Goal: Transaction & Acquisition: Purchase product/service

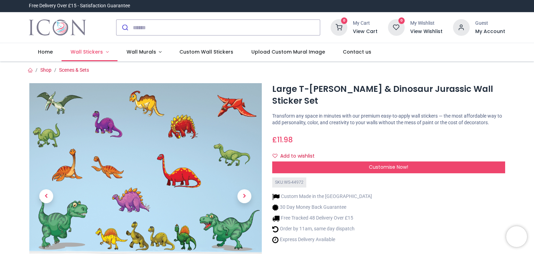
click at [91, 55] on span "Wall Stickers" at bounding box center [87, 51] width 32 height 7
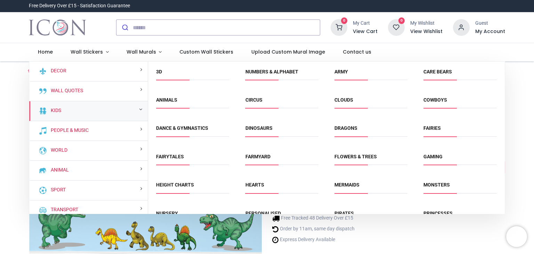
click at [61, 109] on div "Kids" at bounding box center [88, 111] width 119 height 20
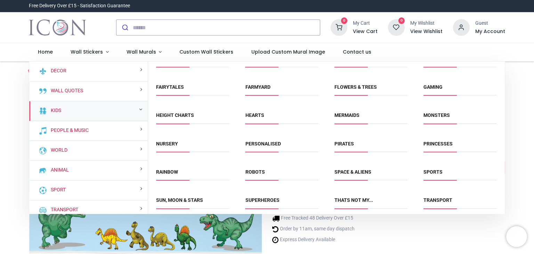
scroll to position [102, 0]
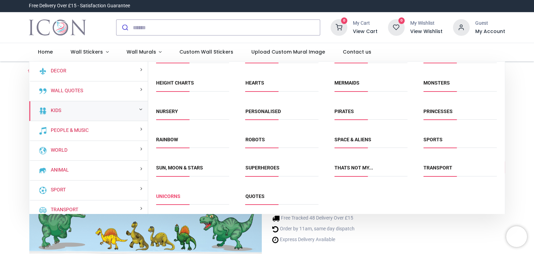
click at [174, 194] on link "Unicorns" at bounding box center [168, 196] width 24 height 6
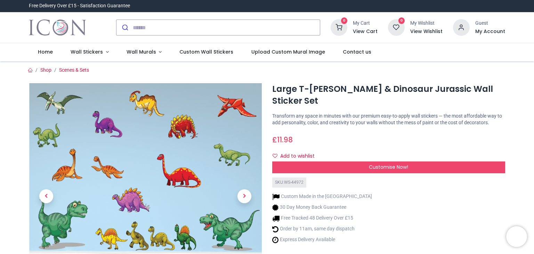
click at [174, 194] on img at bounding box center [145, 198] width 233 height 233
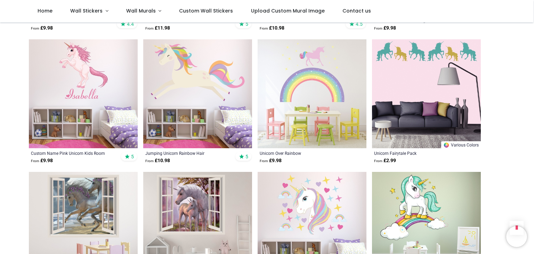
scroll to position [904, 0]
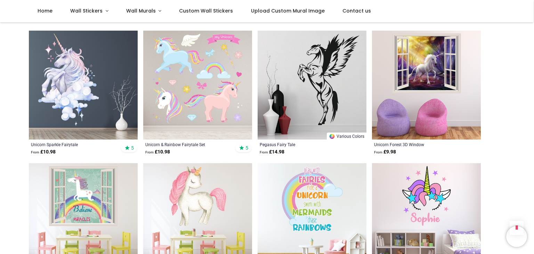
scroll to position [1842, 0]
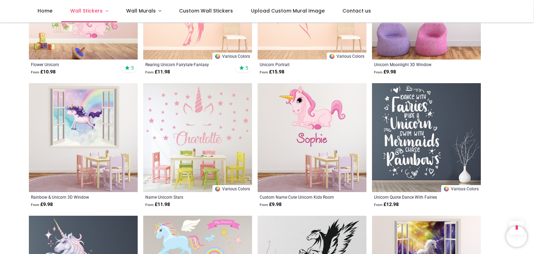
scroll to position [1425, 0]
